Goal: Navigation & Orientation: Find specific page/section

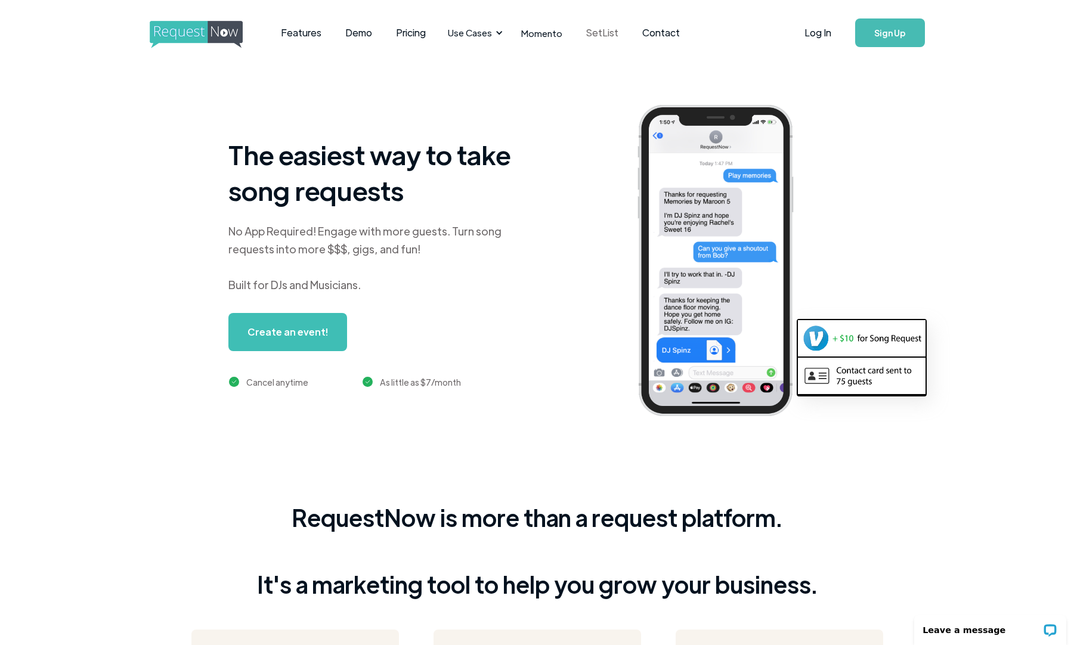
click at [592, 31] on link "SetList" at bounding box center [602, 32] width 56 height 37
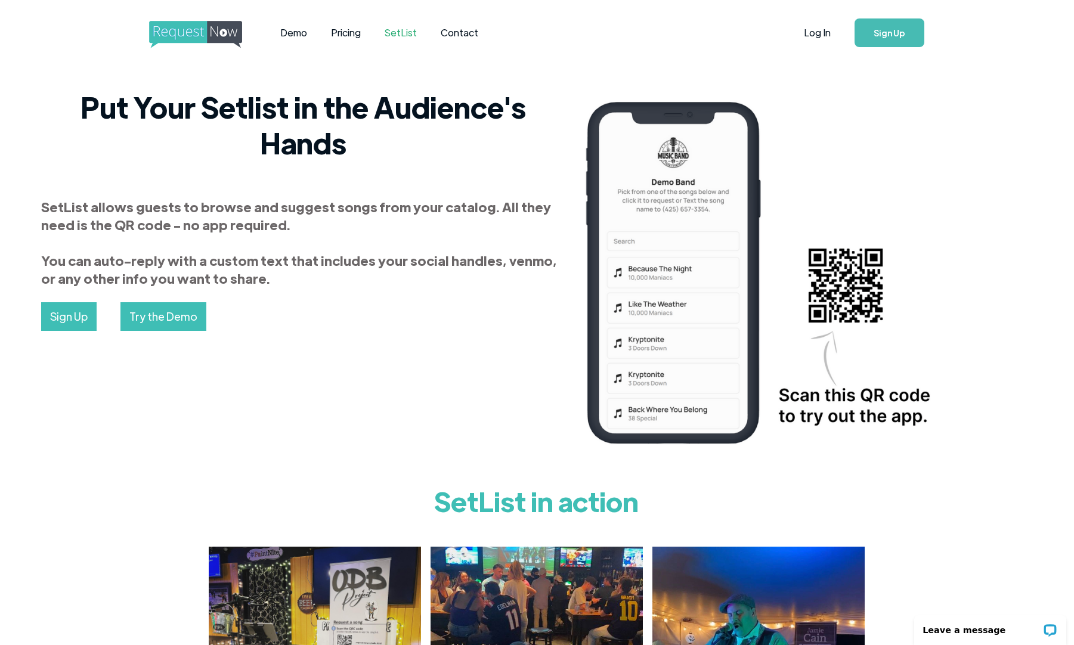
scroll to position [0, 1]
click at [809, 39] on link "Log In" at bounding box center [817, 33] width 51 height 42
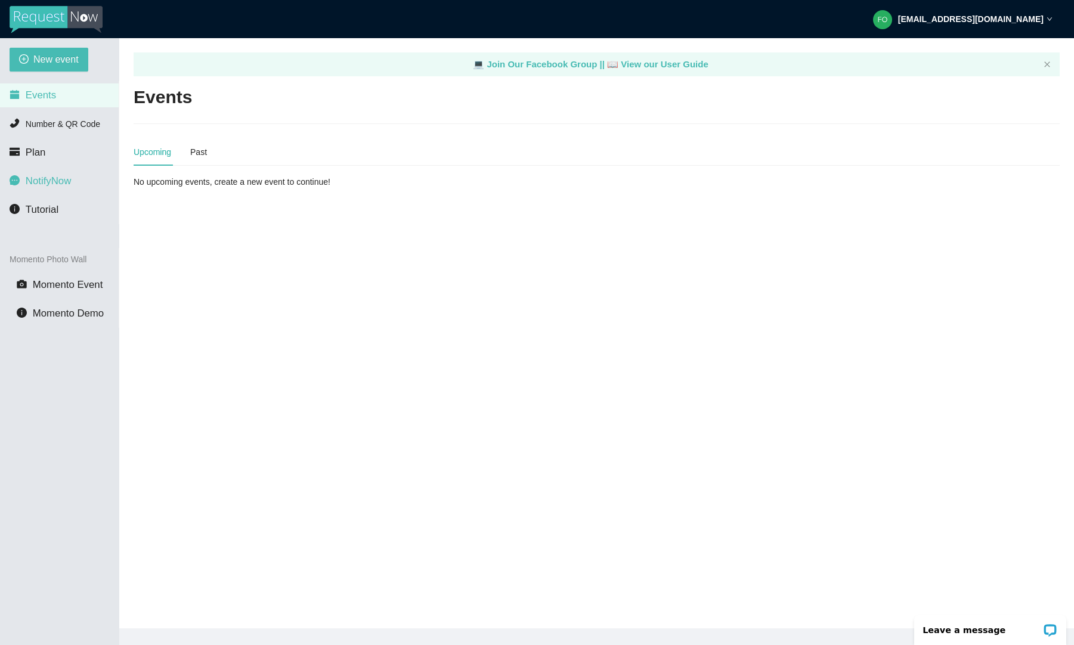
click at [62, 180] on span "NotifyNow" at bounding box center [48, 180] width 45 height 11
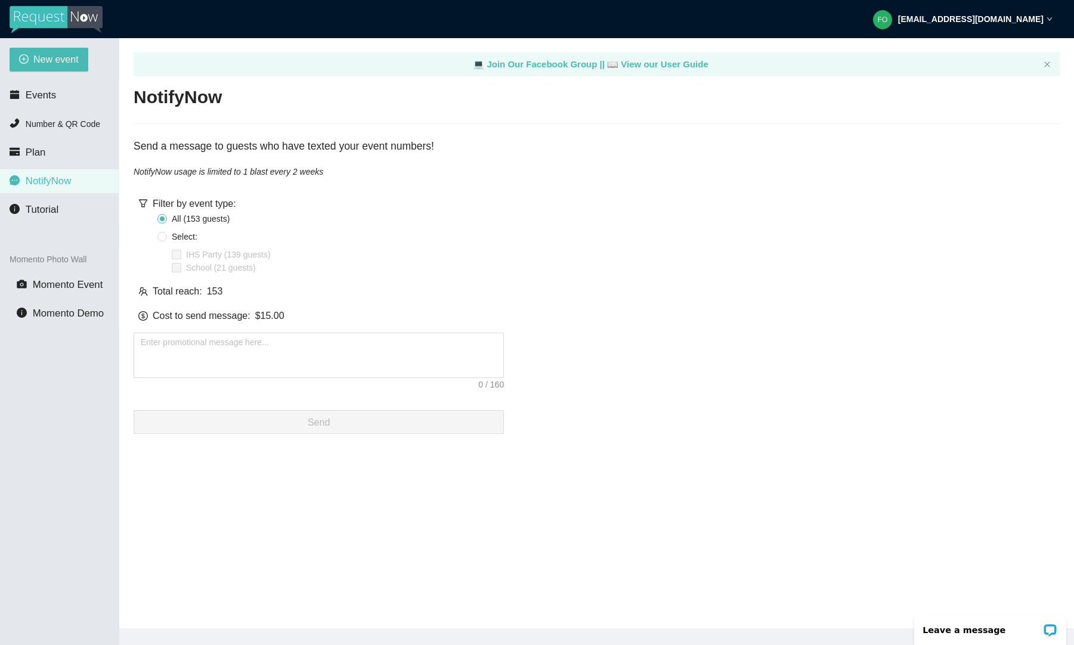
click at [73, 10] on img at bounding box center [56, 19] width 93 height 27
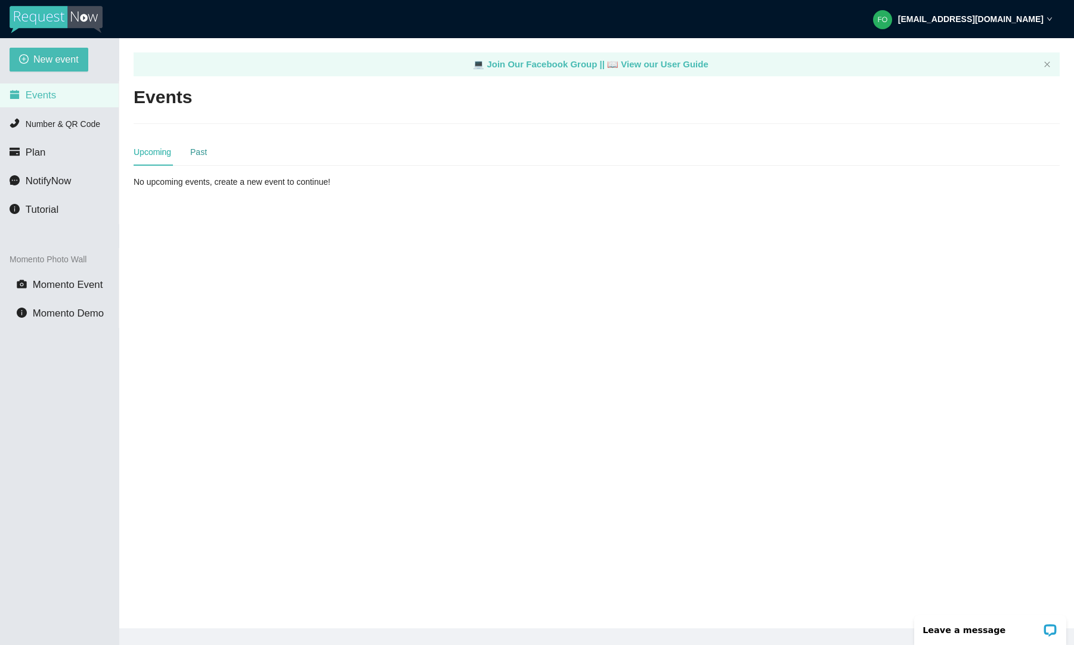
click at [200, 150] on div "Past" at bounding box center [198, 152] width 17 height 13
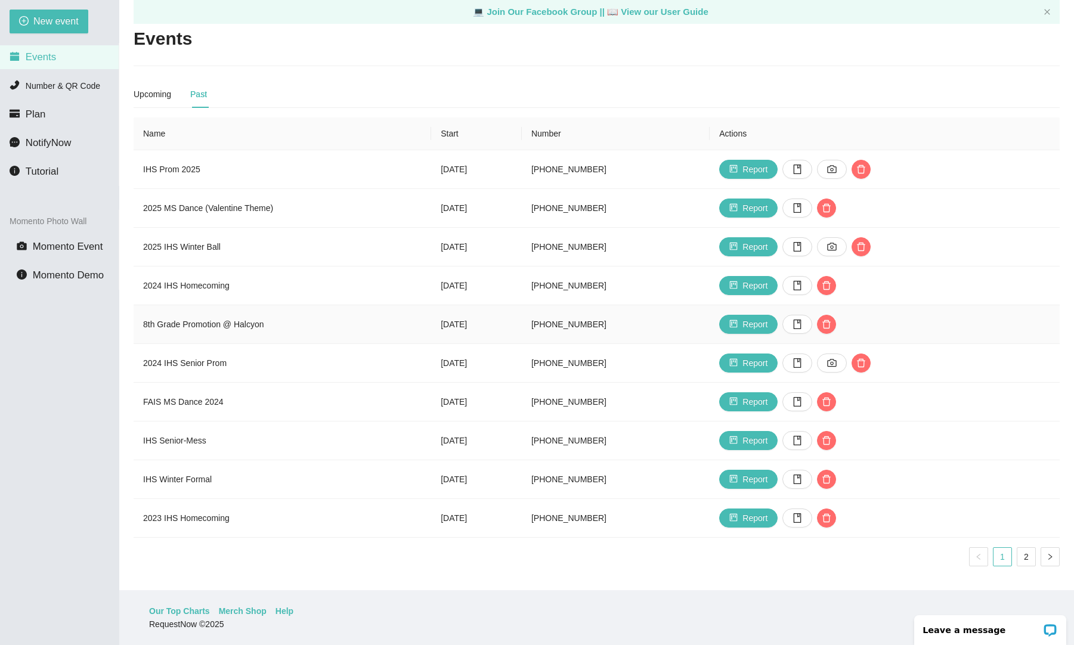
scroll to position [29, 0]
click at [1026, 550] on link "2" at bounding box center [1026, 557] width 18 height 18
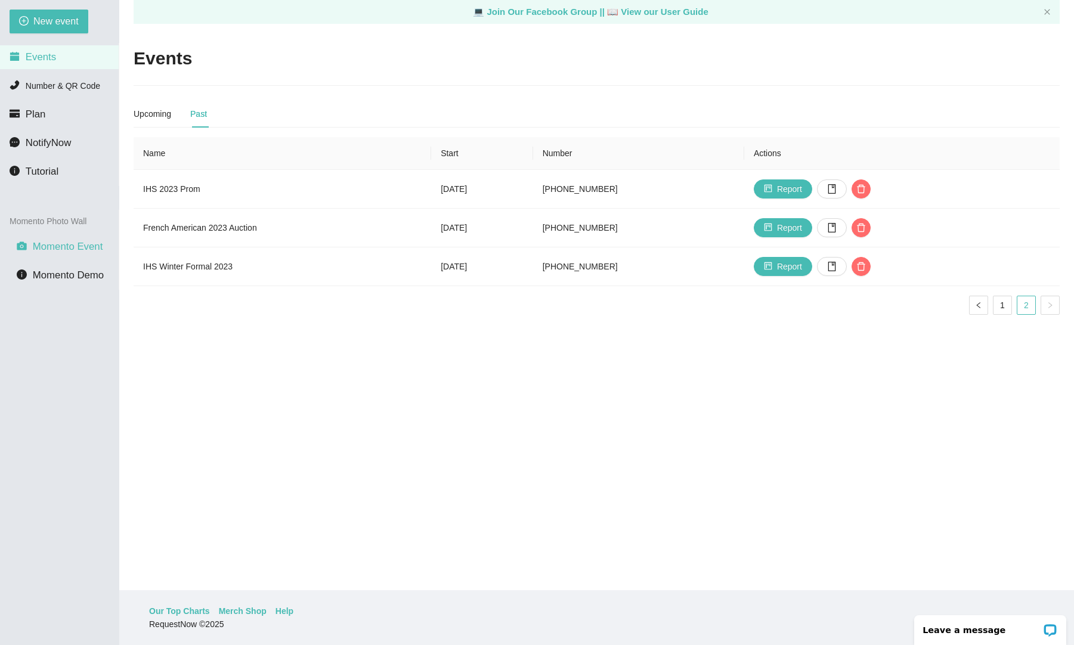
click at [77, 249] on span "Momento Event" at bounding box center [68, 246] width 70 height 11
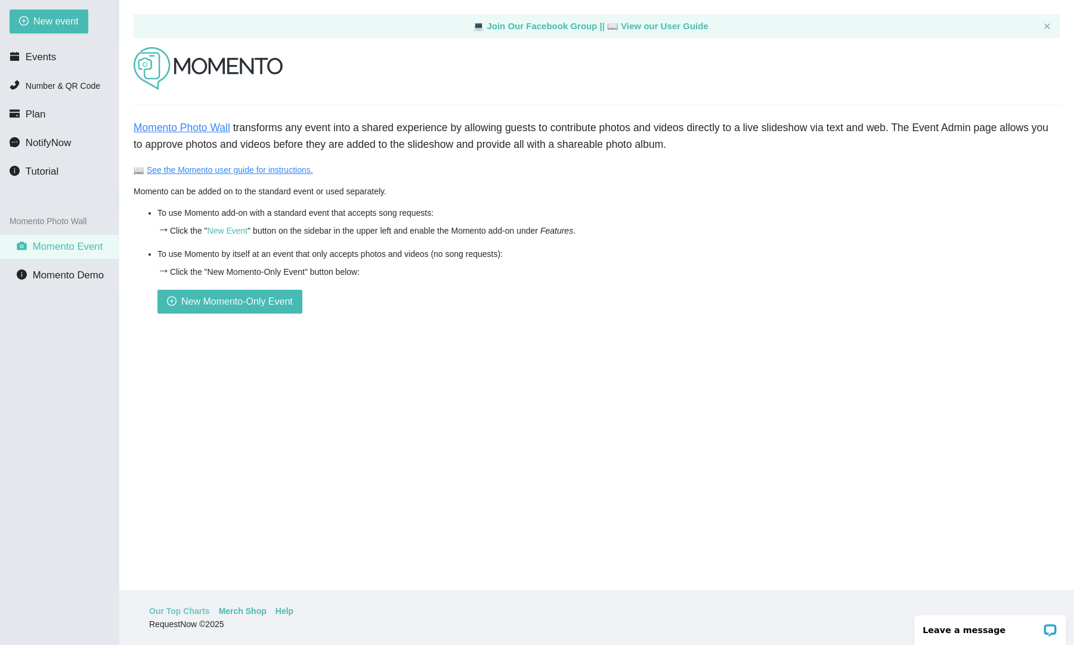
click at [179, 610] on link "Our Top Charts" at bounding box center [179, 611] width 61 height 13
